Goal: Transaction & Acquisition: Book appointment/travel/reservation

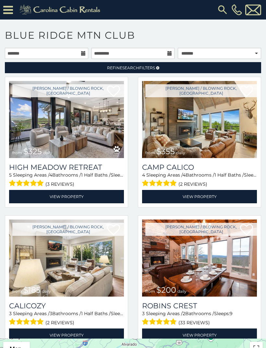
click at [241, 140] on img at bounding box center [199, 119] width 115 height 77
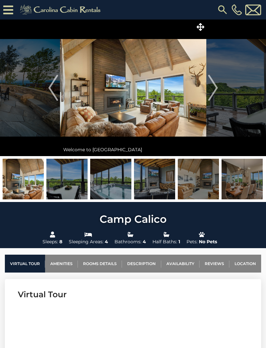
click at [64, 186] on img at bounding box center [66, 179] width 41 height 41
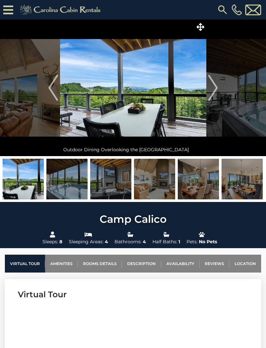
click at [95, 182] on img at bounding box center [110, 179] width 41 height 41
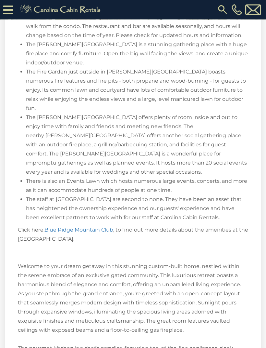
scroll to position [1096, 0]
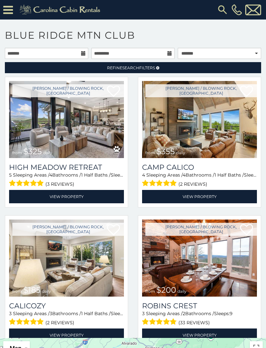
click at [244, 145] on img at bounding box center [199, 119] width 115 height 77
click at [25, 197] on link "View Property" at bounding box center [66, 196] width 115 height 13
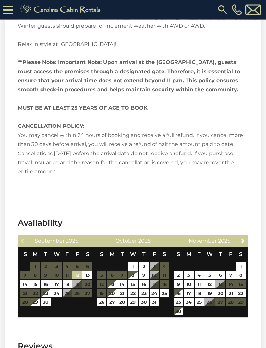
scroll to position [1691, 0]
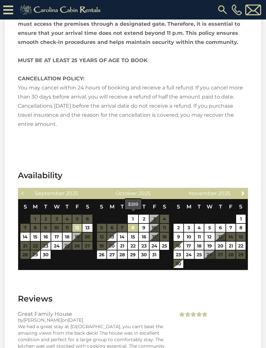
click at [132, 223] on link "8" at bounding box center [133, 227] width 11 height 8
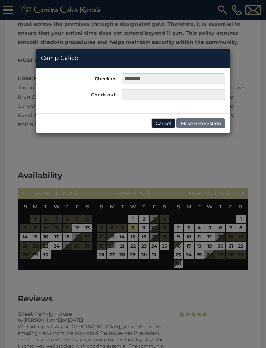
click at [156, 220] on div "**********" at bounding box center [133, 174] width 266 height 348
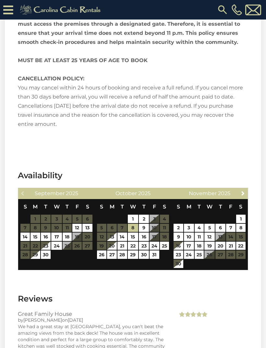
click at [154, 220] on table "S M T W T F S 1 2 3 4 5 6 7 8 9 10 11 12 13 14 15 16 17 18 19 20 21 22 23 24 25…" at bounding box center [133, 229] width 73 height 60
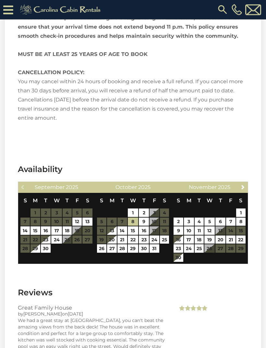
scroll to position [1744, 0]
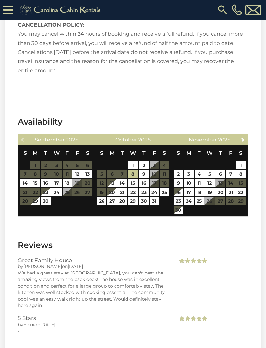
click at [158, 166] on table "S M T W T F S 1 2 3 4 5 6 7 8 9 10 11 12 13 14 15 16 17 18 19 20 21 22 23 24 25…" at bounding box center [133, 175] width 73 height 60
click at [144, 170] on link "9" at bounding box center [144, 174] width 10 height 8
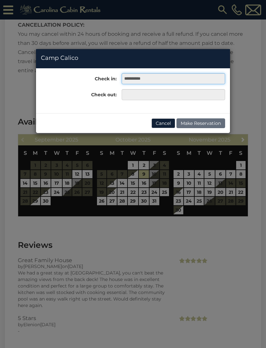
click at [155, 76] on input "**********" at bounding box center [174, 78] width 104 height 11
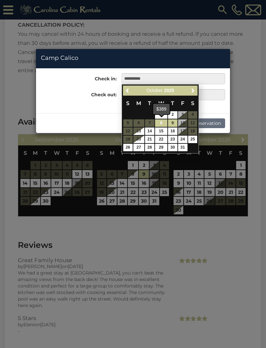
click at [161, 123] on link "8" at bounding box center [161, 122] width 12 height 7
type input "**********"
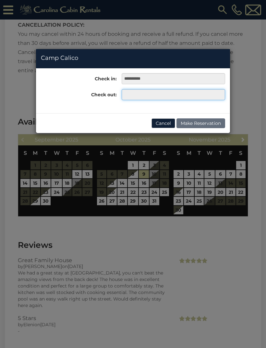
click at [134, 96] on input "text" at bounding box center [174, 94] width 104 height 11
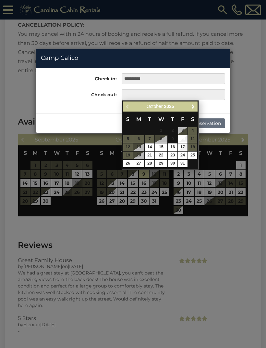
click at [184, 141] on link "10" at bounding box center [182, 138] width 9 height 7
type input "**********"
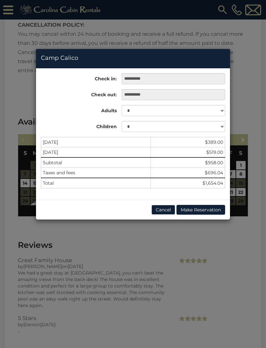
click at [9, 63] on div "**********" at bounding box center [133, 174] width 266 height 348
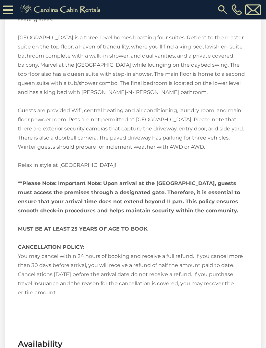
scroll to position [1496, 0]
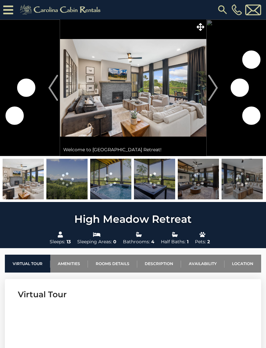
click at [211, 91] on img "Next" at bounding box center [213, 88] width 10 height 26
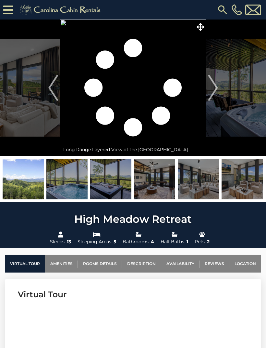
click at [212, 85] on img "Next" at bounding box center [213, 88] width 10 height 26
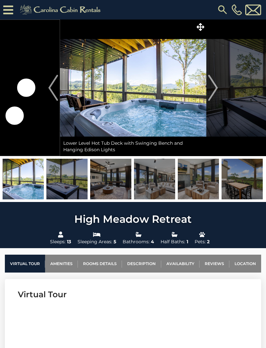
click at [209, 90] on img "Next" at bounding box center [213, 88] width 10 height 26
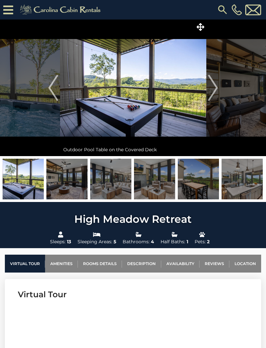
click at [210, 94] on img "Next" at bounding box center [213, 88] width 10 height 26
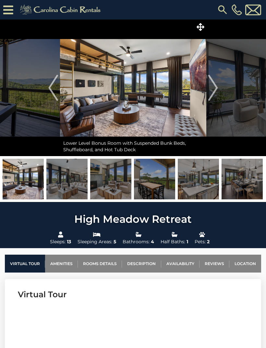
click at [211, 91] on img "Next" at bounding box center [213, 88] width 10 height 26
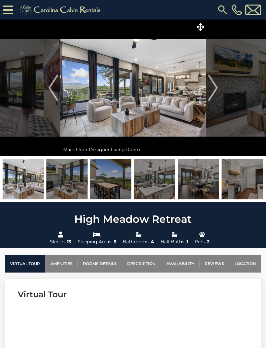
click at [210, 91] on img "Next" at bounding box center [213, 88] width 10 height 26
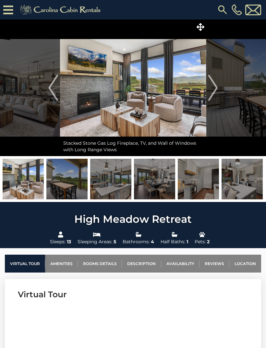
click at [212, 91] on img "Next" at bounding box center [213, 88] width 10 height 26
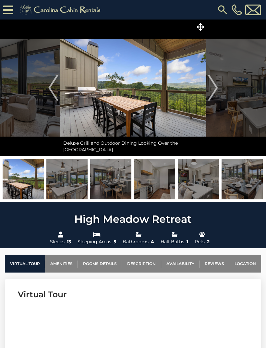
click at [210, 92] on img "Next" at bounding box center [213, 88] width 10 height 26
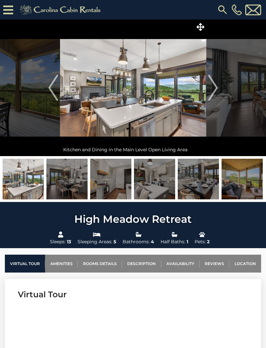
click at [211, 87] on img "Next" at bounding box center [213, 88] width 10 height 26
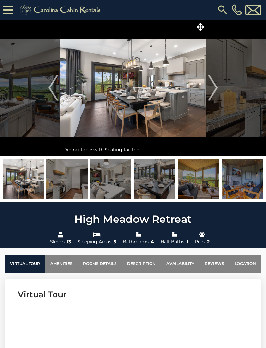
click at [211, 92] on img "Next" at bounding box center [213, 88] width 10 height 26
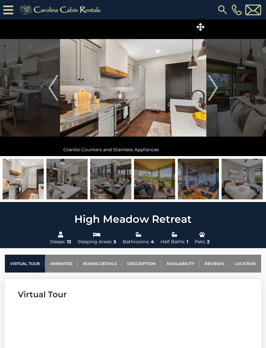
click at [214, 88] on img "Next" at bounding box center [213, 88] width 10 height 26
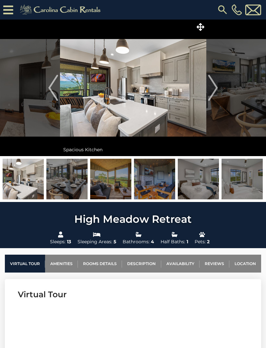
click at [210, 90] on img "Next" at bounding box center [213, 88] width 10 height 26
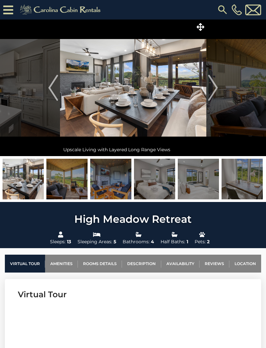
click at [209, 91] on img "Next" at bounding box center [213, 88] width 10 height 26
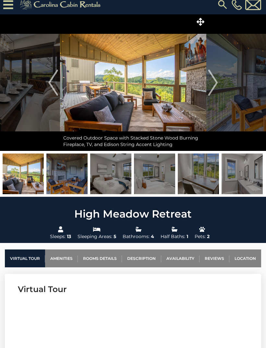
scroll to position [5, 0]
click at [214, 82] on img "Next" at bounding box center [213, 83] width 10 height 26
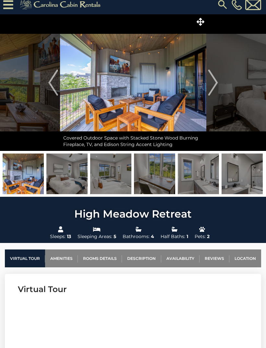
click at [210, 86] on img "Next" at bounding box center [213, 83] width 10 height 26
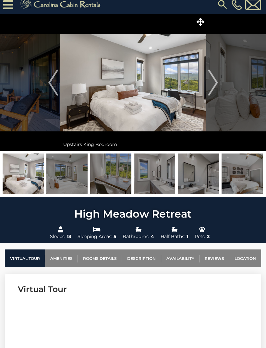
click at [59, 88] on button "Previous" at bounding box center [53, 82] width 13 height 136
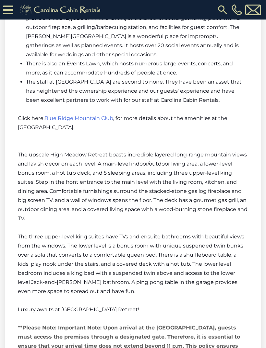
scroll to position [1248, 0]
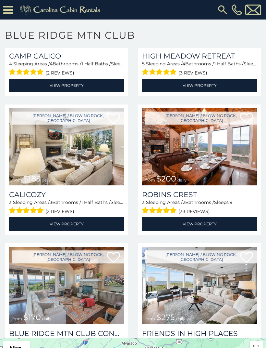
scroll to position [111, 0]
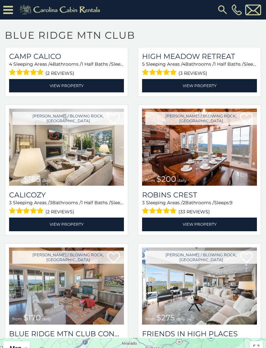
click at [24, 223] on link "View Property" at bounding box center [66, 223] width 115 height 13
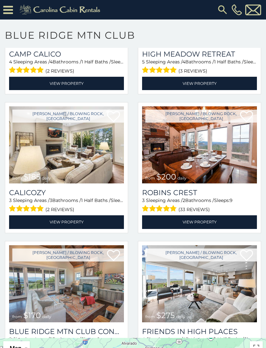
scroll to position [113, 0]
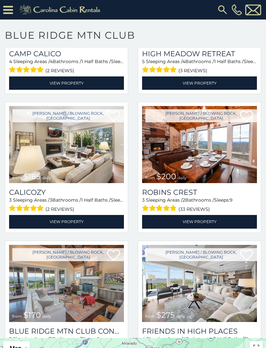
click at [241, 183] on img at bounding box center [199, 144] width 115 height 77
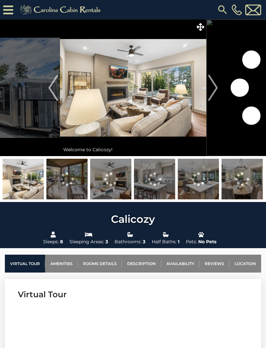
click at [209, 91] on img "Next" at bounding box center [213, 88] width 10 height 26
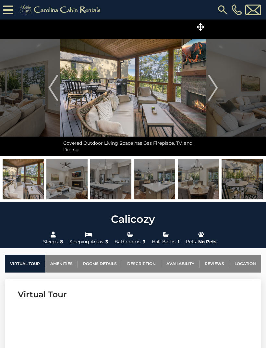
click at [207, 93] on button "Next" at bounding box center [213, 87] width 13 height 136
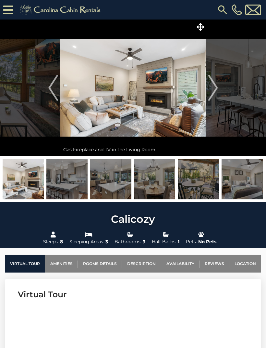
click at [212, 90] on img "Next" at bounding box center [213, 88] width 10 height 26
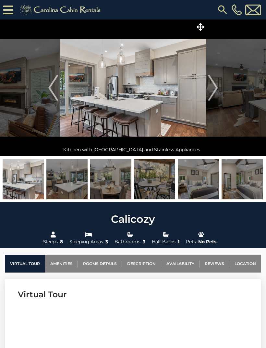
click at [210, 90] on img "Next" at bounding box center [213, 88] width 10 height 26
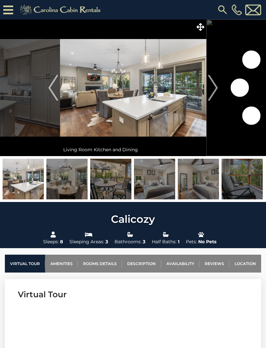
click at [209, 91] on img "Next" at bounding box center [213, 88] width 10 height 26
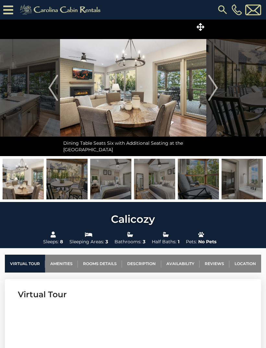
click at [209, 90] on img "Next" at bounding box center [213, 88] width 10 height 26
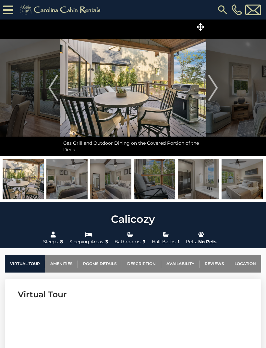
click at [210, 89] on img "Next" at bounding box center [213, 88] width 10 height 26
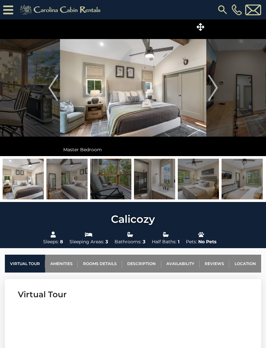
click at [210, 91] on img "Next" at bounding box center [213, 88] width 10 height 26
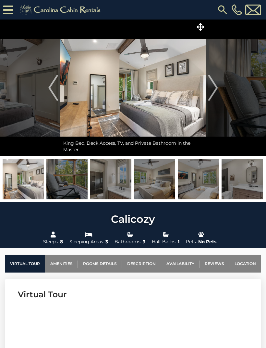
click at [209, 91] on img "Next" at bounding box center [213, 88] width 10 height 26
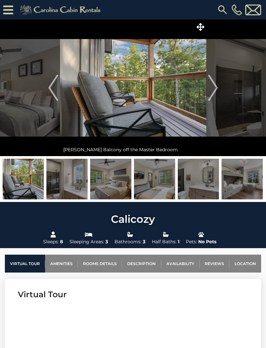
click at [213, 89] on img "Next" at bounding box center [213, 88] width 10 height 26
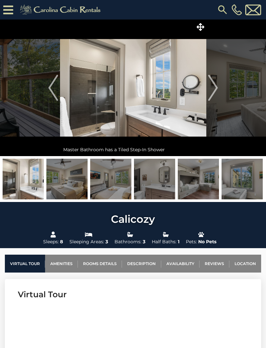
click at [209, 88] on img "Next" at bounding box center [213, 88] width 10 height 26
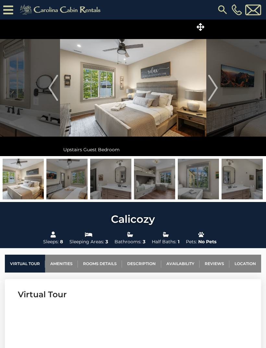
click at [211, 90] on img "Next" at bounding box center [213, 88] width 10 height 26
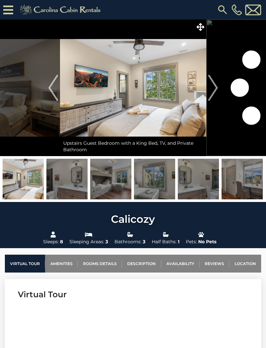
click at [211, 87] on img "Next" at bounding box center [213, 88] width 10 height 26
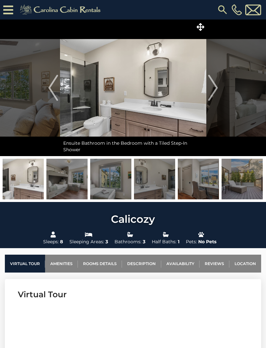
click at [211, 87] on img "Next" at bounding box center [213, 88] width 10 height 26
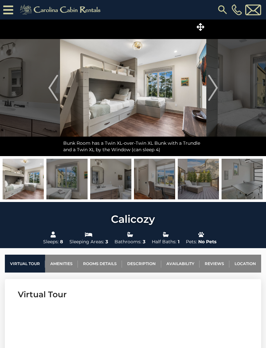
click at [212, 88] on img "Next" at bounding box center [213, 88] width 10 height 26
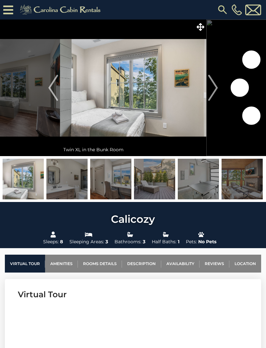
click at [210, 89] on img "Next" at bounding box center [213, 88] width 10 height 26
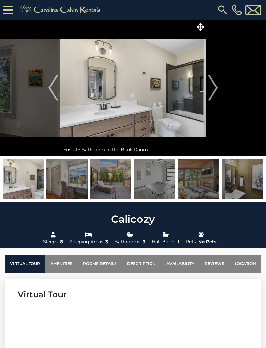
click at [209, 90] on img "Next" at bounding box center [213, 88] width 10 height 26
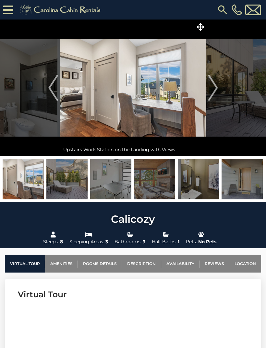
click at [209, 88] on img "Next" at bounding box center [213, 88] width 10 height 26
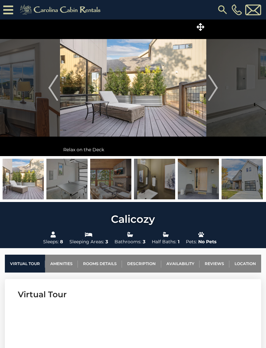
click at [213, 87] on img "Next" at bounding box center [213, 88] width 10 height 26
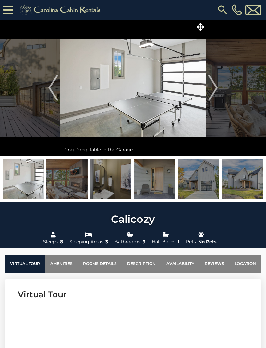
click at [208, 90] on button "Next" at bounding box center [213, 87] width 13 height 136
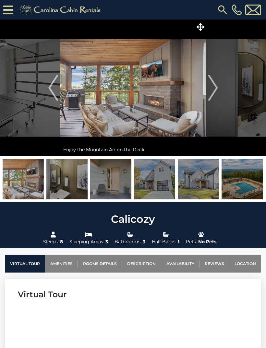
click at [210, 177] on img at bounding box center [198, 179] width 41 height 41
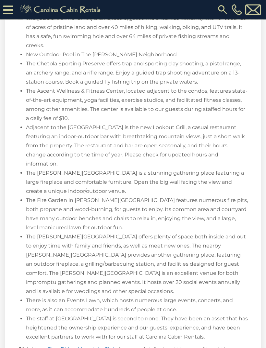
scroll to position [943, 0]
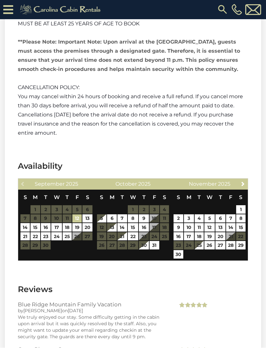
scroll to position [1781, 0]
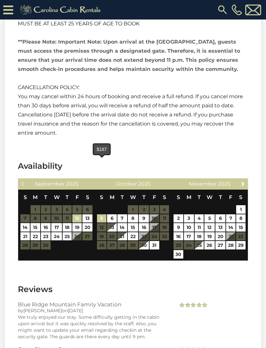
click at [106, 214] on link "5" at bounding box center [101, 218] width 9 height 8
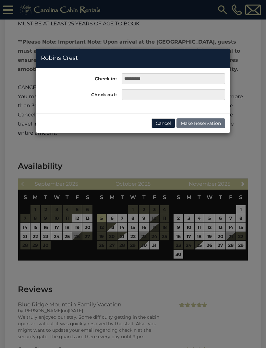
click at [137, 163] on div "**********" at bounding box center [133, 174] width 266 height 348
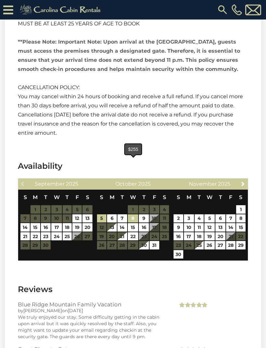
click at [133, 214] on link "8" at bounding box center [133, 218] width 11 height 8
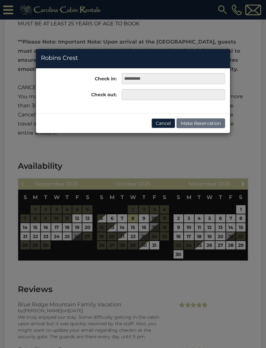
click at [101, 163] on div "**********" at bounding box center [133, 174] width 266 height 348
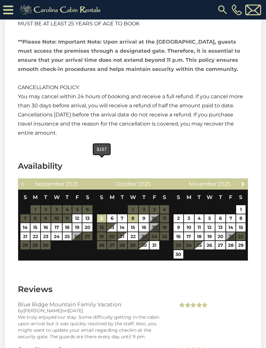
click at [105, 214] on link "5" at bounding box center [101, 218] width 9 height 8
type input "**********"
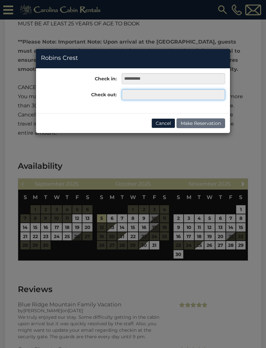
click at [159, 94] on input "text" at bounding box center [174, 94] width 104 height 11
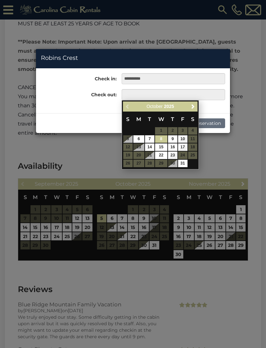
click at [163, 138] on link "8" at bounding box center [161, 138] width 12 height 7
type input "**********"
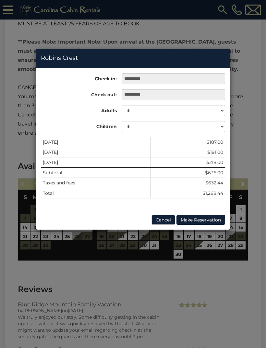
click at [251, 239] on div "**********" at bounding box center [133, 174] width 266 height 348
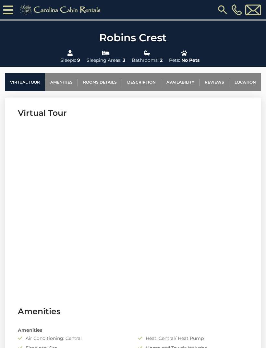
scroll to position [197, 0]
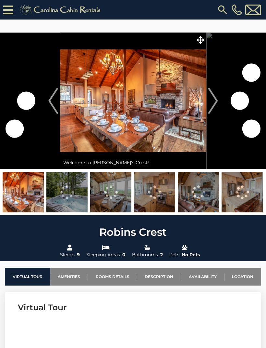
scroll to position [197, 0]
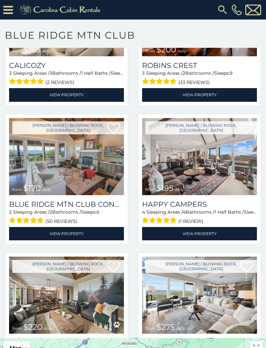
scroll to position [262, 0]
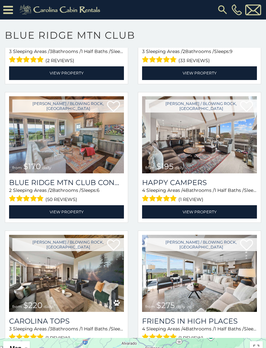
click at [19, 206] on link "View Property" at bounding box center [66, 211] width 115 height 13
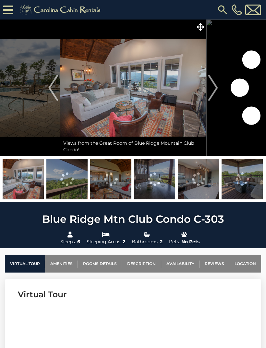
click at [212, 89] on img "Next" at bounding box center [213, 88] width 10 height 26
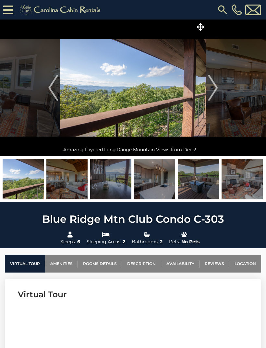
click at [211, 87] on img "Next" at bounding box center [213, 88] width 10 height 26
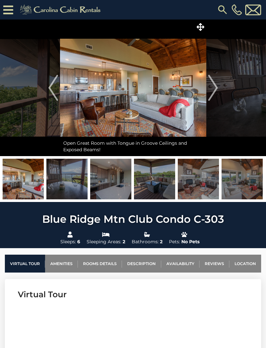
click at [208, 89] on button "Next" at bounding box center [213, 87] width 13 height 136
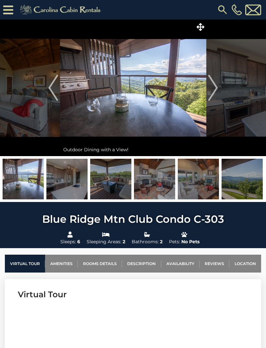
click at [211, 88] on img "Next" at bounding box center [213, 88] width 10 height 26
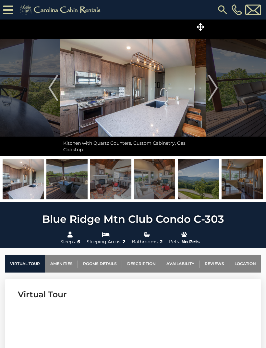
click at [214, 88] on img "Next" at bounding box center [213, 88] width 10 height 26
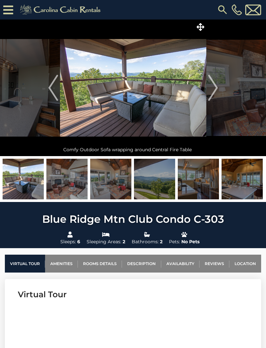
click at [212, 87] on img "Next" at bounding box center [213, 88] width 10 height 26
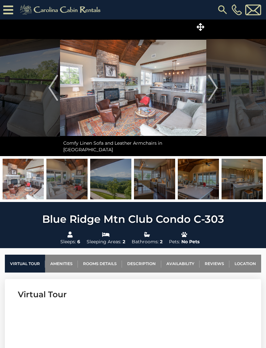
click at [211, 90] on img "Next" at bounding box center [213, 88] width 10 height 26
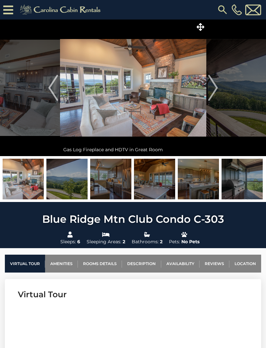
click at [212, 91] on img "Next" at bounding box center [213, 88] width 10 height 26
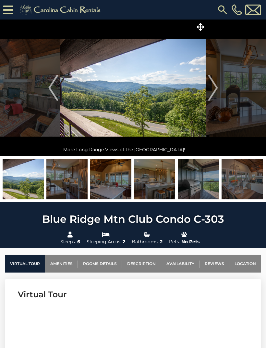
click at [212, 90] on img "Next" at bounding box center [213, 88] width 10 height 26
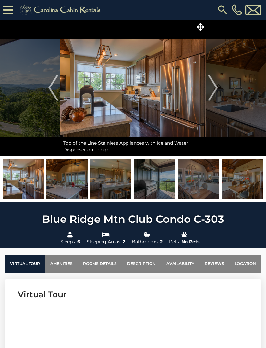
click at [214, 86] on img "Next" at bounding box center [213, 88] width 10 height 26
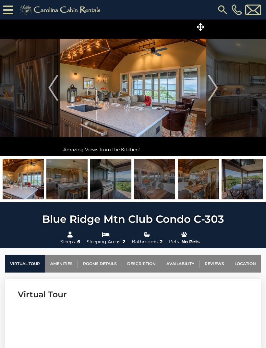
click at [212, 87] on img "Next" at bounding box center [213, 88] width 10 height 26
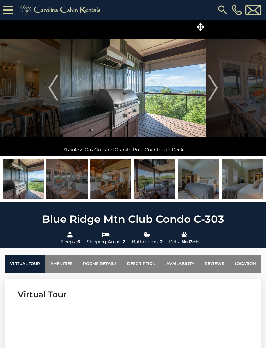
click at [159, 188] on img at bounding box center [154, 179] width 41 height 41
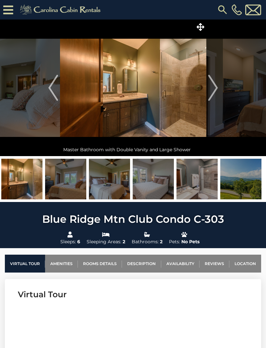
click at [246, 187] on img at bounding box center [241, 179] width 41 height 41
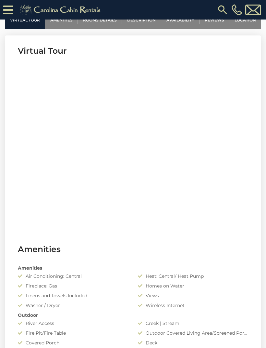
scroll to position [258, 0]
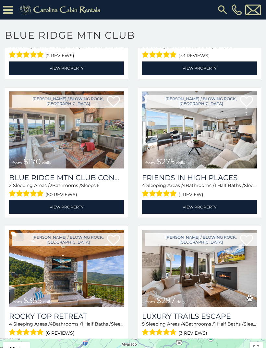
scroll to position [269, 0]
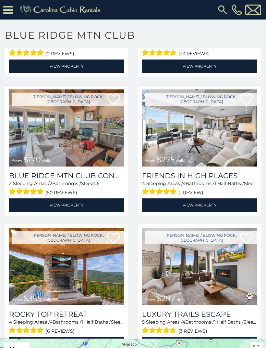
click at [236, 203] on link "View Property" at bounding box center [199, 204] width 115 height 13
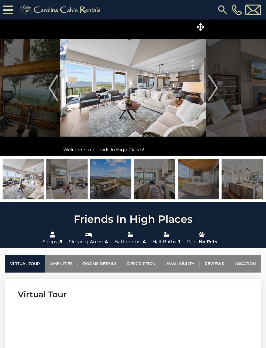
click at [123, 176] on img at bounding box center [110, 179] width 41 height 41
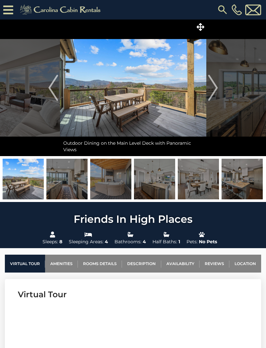
click at [170, 112] on img at bounding box center [133, 87] width 147 height 136
click at [210, 90] on img "Next" at bounding box center [213, 88] width 10 height 26
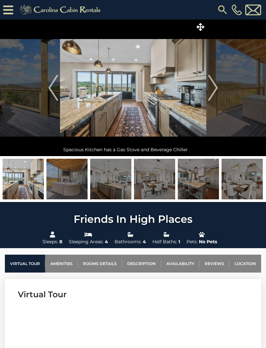
click at [212, 91] on img "Next" at bounding box center [213, 88] width 10 height 26
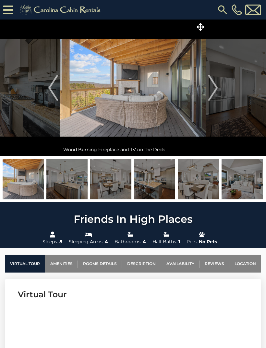
click at [209, 88] on img "Next" at bounding box center [213, 88] width 10 height 26
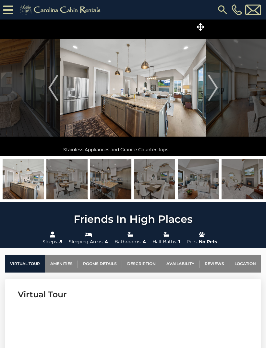
click at [54, 92] on img "Previous" at bounding box center [53, 88] width 10 height 26
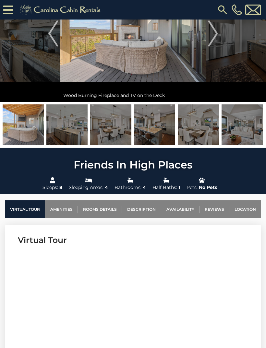
click at [185, 206] on link "Availability" at bounding box center [180, 209] width 38 height 18
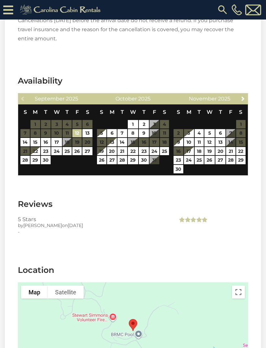
scroll to position [1452, 0]
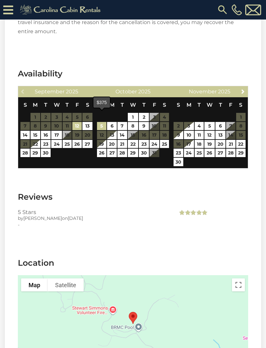
click at [100, 122] on link "5" at bounding box center [101, 126] width 9 height 8
type input "**********"
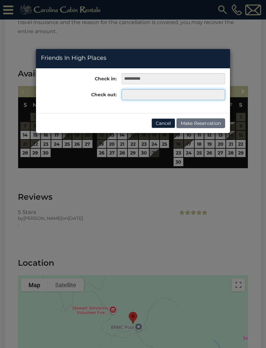
click at [149, 91] on input "text" at bounding box center [174, 94] width 104 height 11
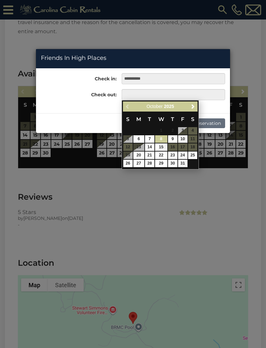
click at [165, 135] on link "8" at bounding box center [161, 138] width 12 height 7
type input "**********"
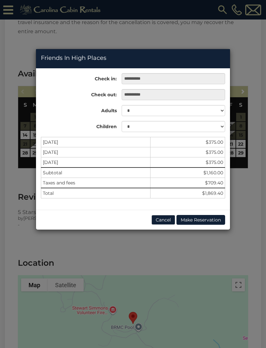
click at [253, 221] on div "**********" at bounding box center [133, 174] width 266 height 348
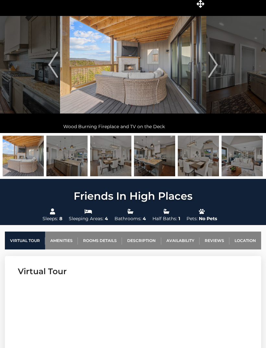
scroll to position [0, 0]
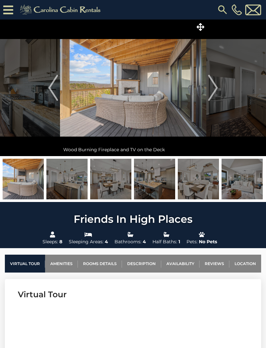
click at [151, 97] on img at bounding box center [133, 87] width 147 height 136
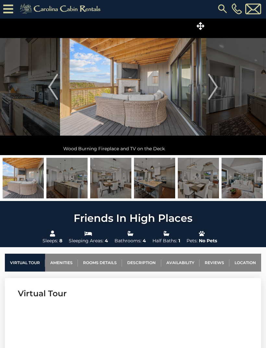
scroll to position [6, 0]
